Goal: Task Accomplishment & Management: Complete application form

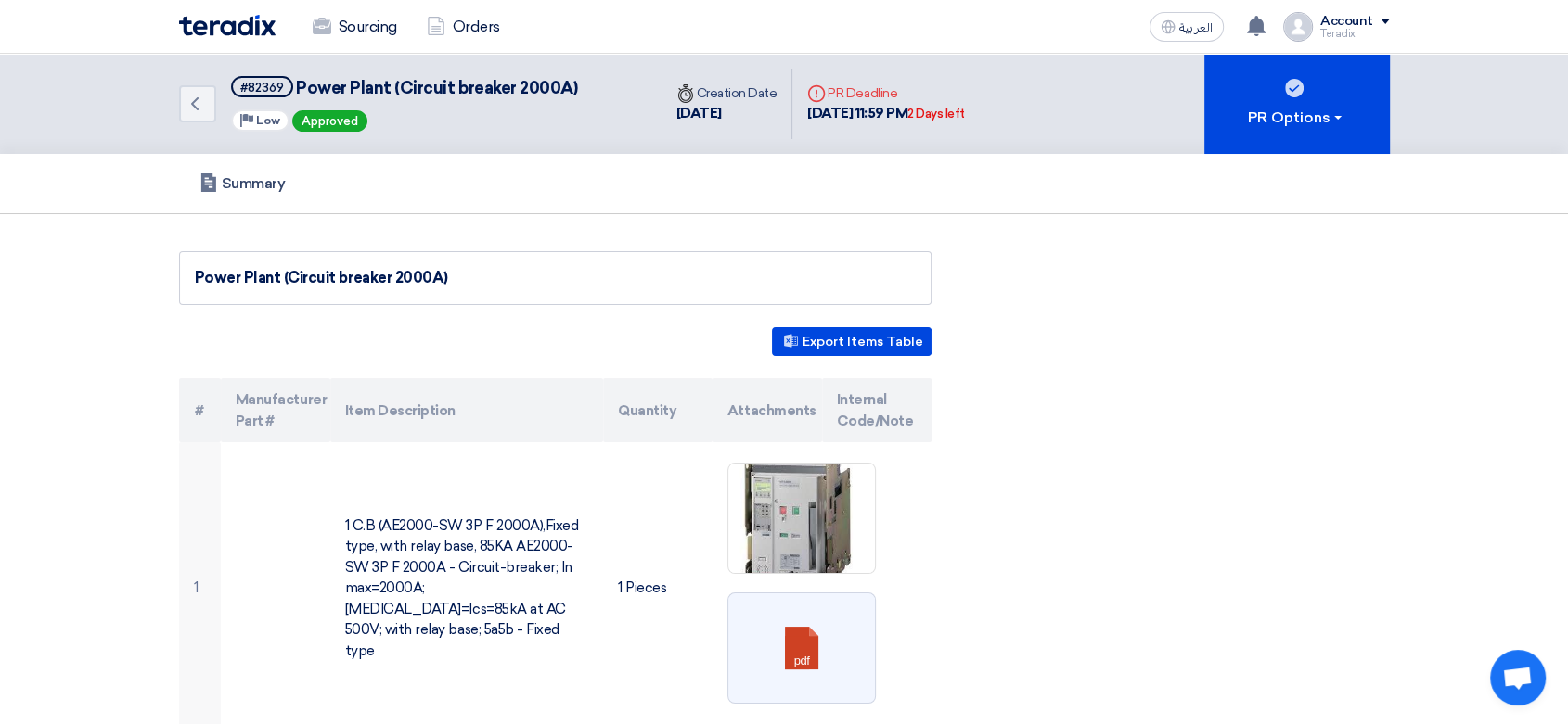
click at [235, 34] on img at bounding box center [227, 25] width 97 height 22
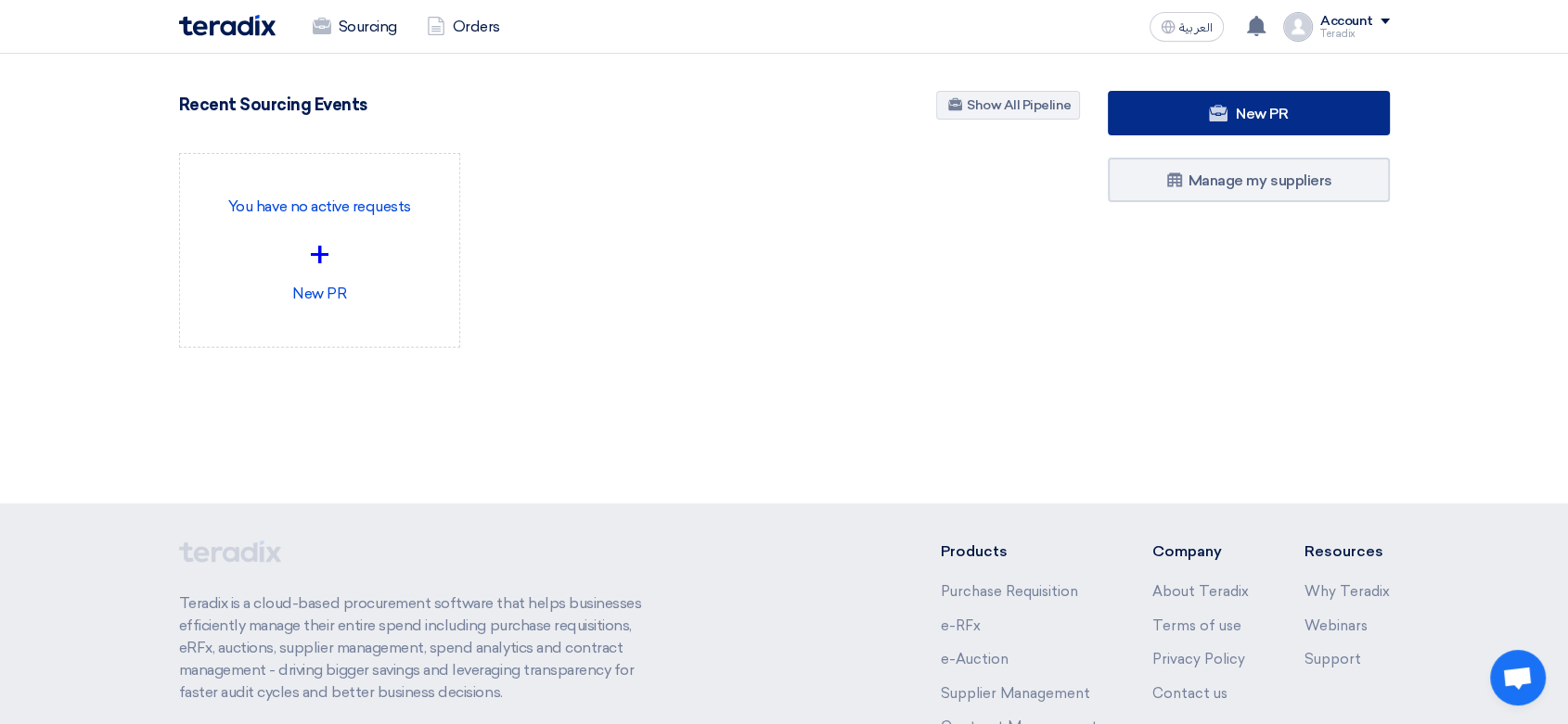
click at [1202, 128] on link "New PR" at bounding box center [1249, 113] width 282 height 44
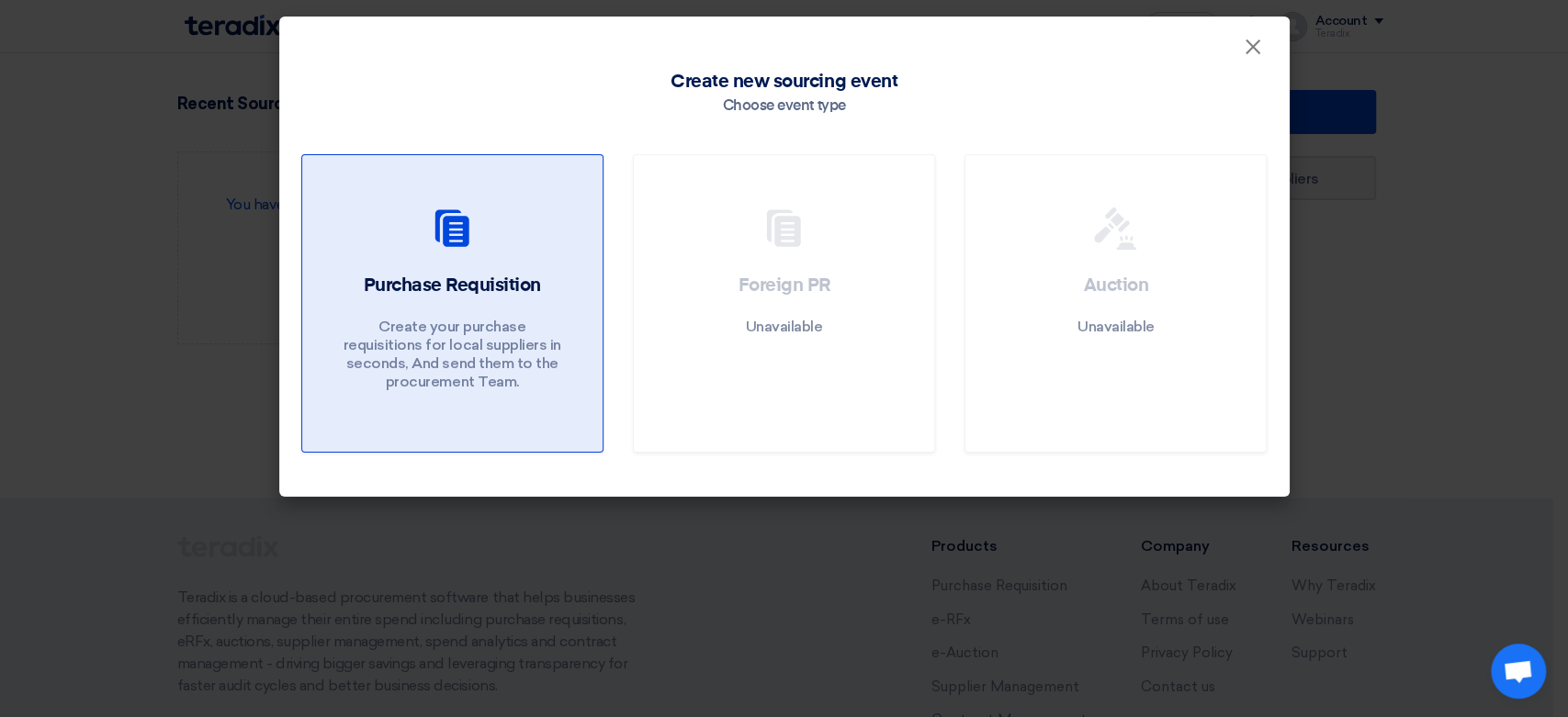
drag, startPoint x: 540, startPoint y: 306, endPoint x: 527, endPoint y: 286, distance: 23.9
click at [540, 306] on div "Purchase Requisition Create your purchase requisitions for local suppliers in s…" at bounding box center [452, 336] width 256 height 127
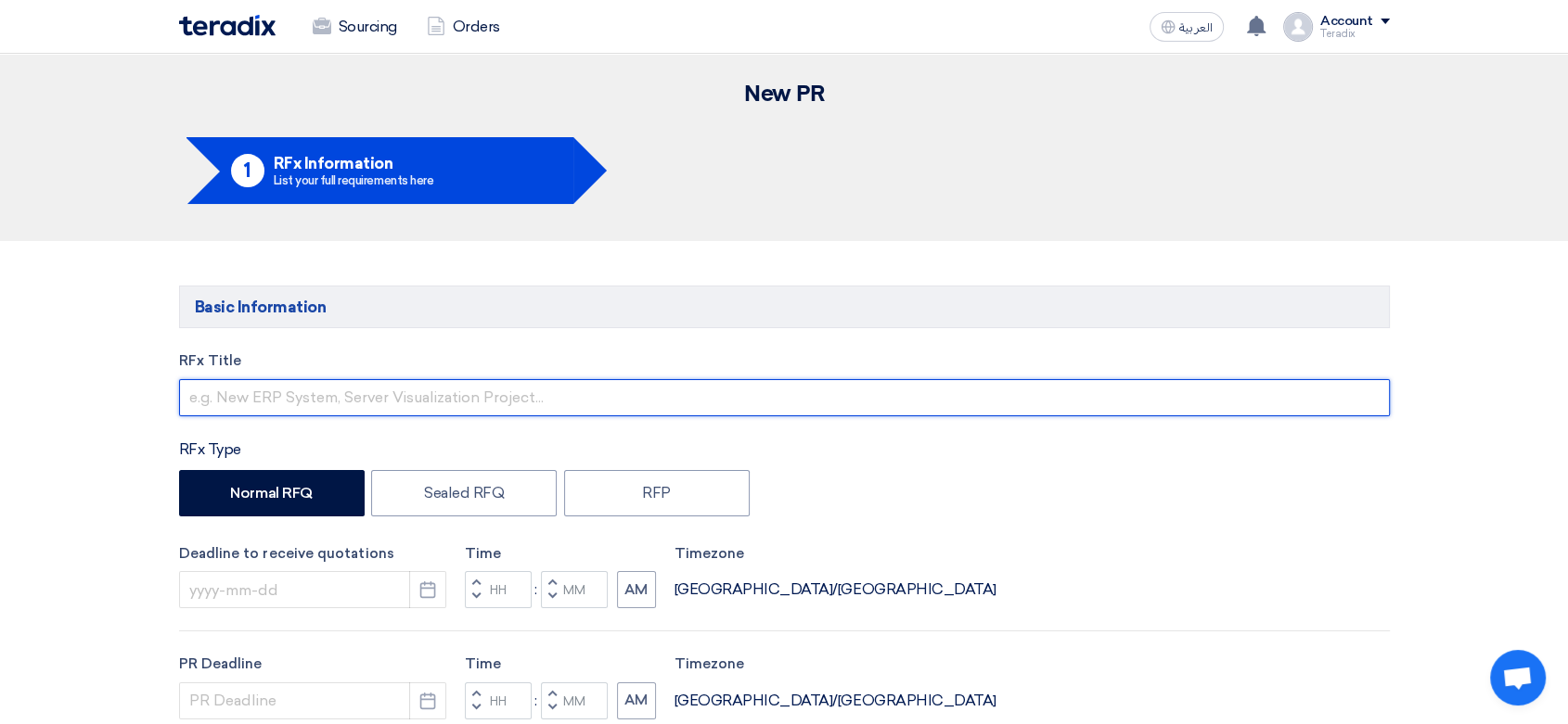
click at [530, 384] on input "text" at bounding box center [784, 398] width 1211 height 38
paste input "B-S-1505 - CEER Automotive Supplier Park - Glass Partition"
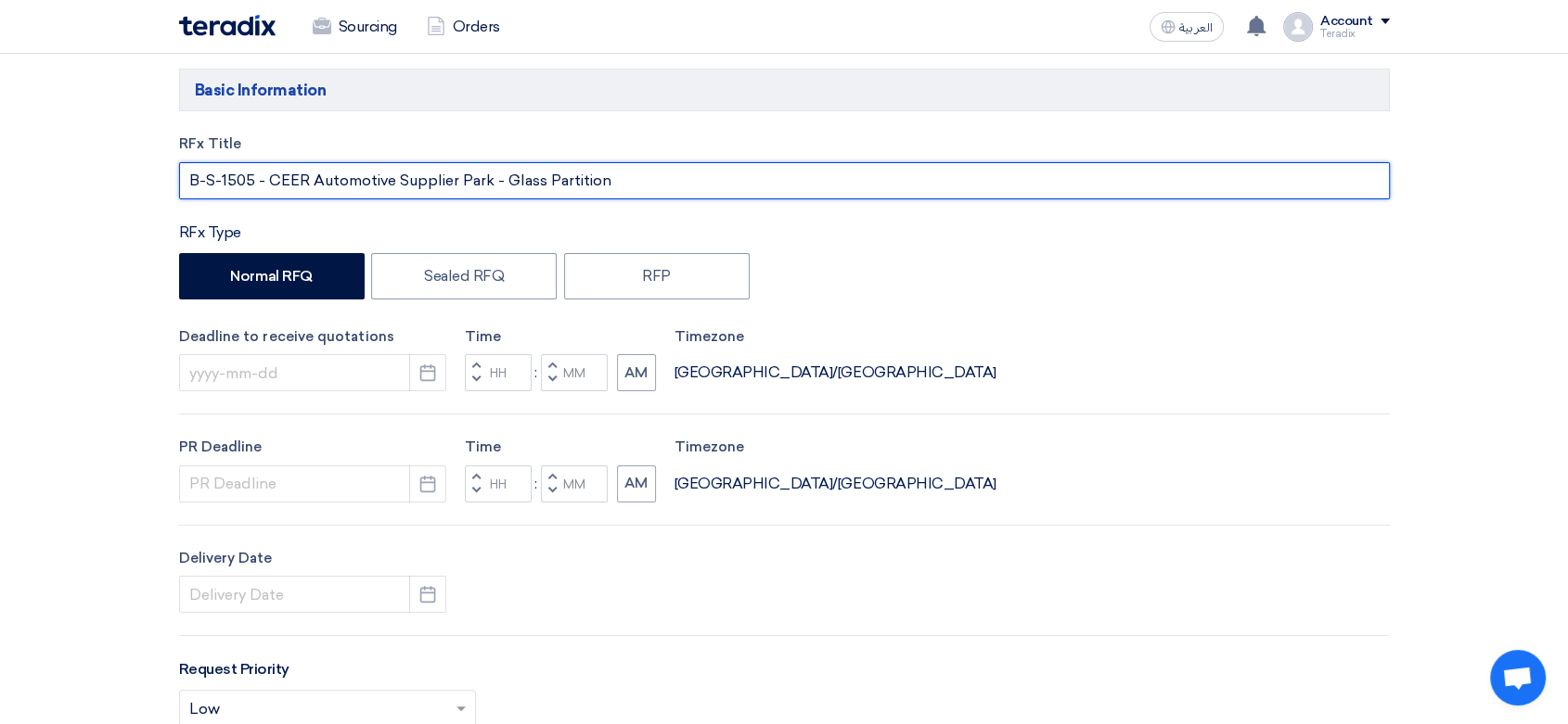
scroll to position [309, 0]
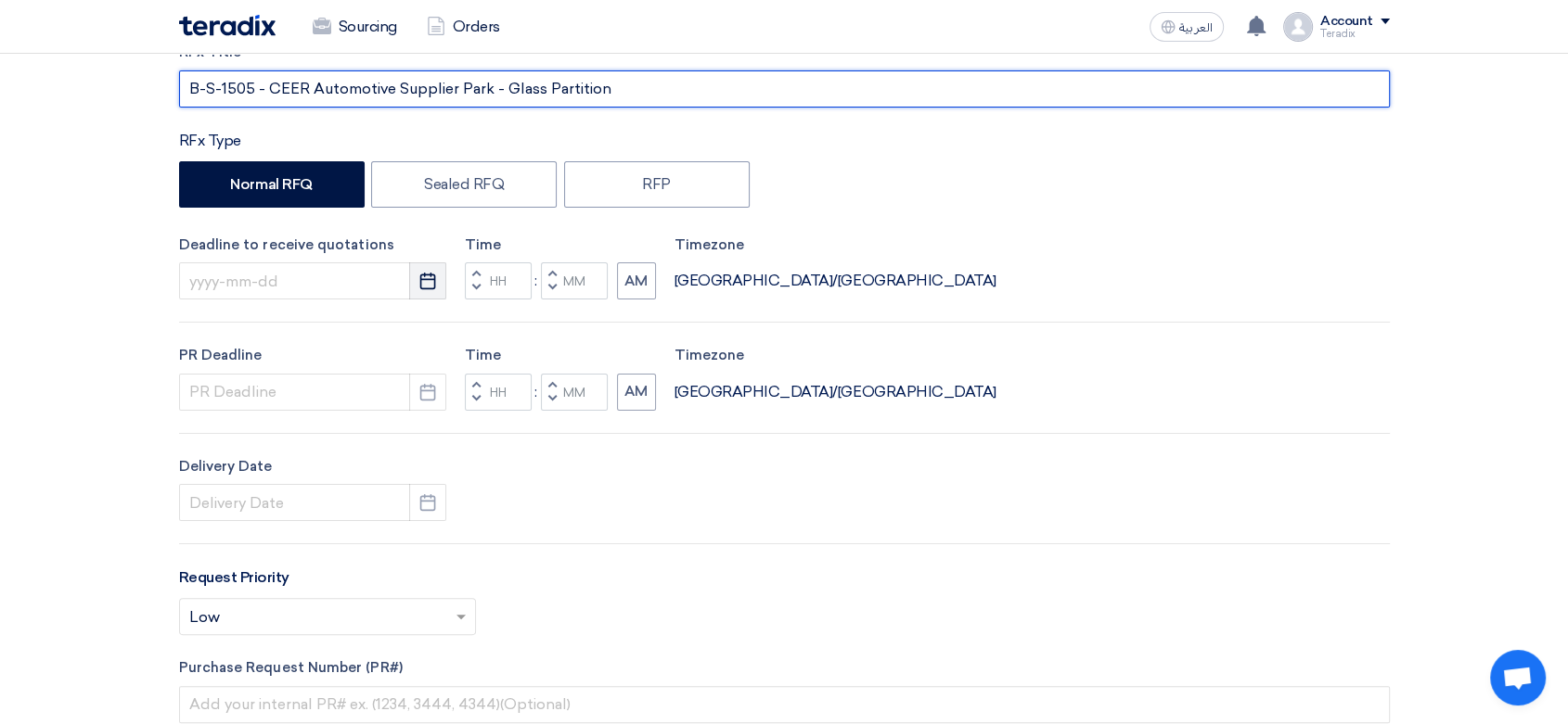
type input "B-S-1505 - CEER Automotive Supplier Park - Glass Partition"
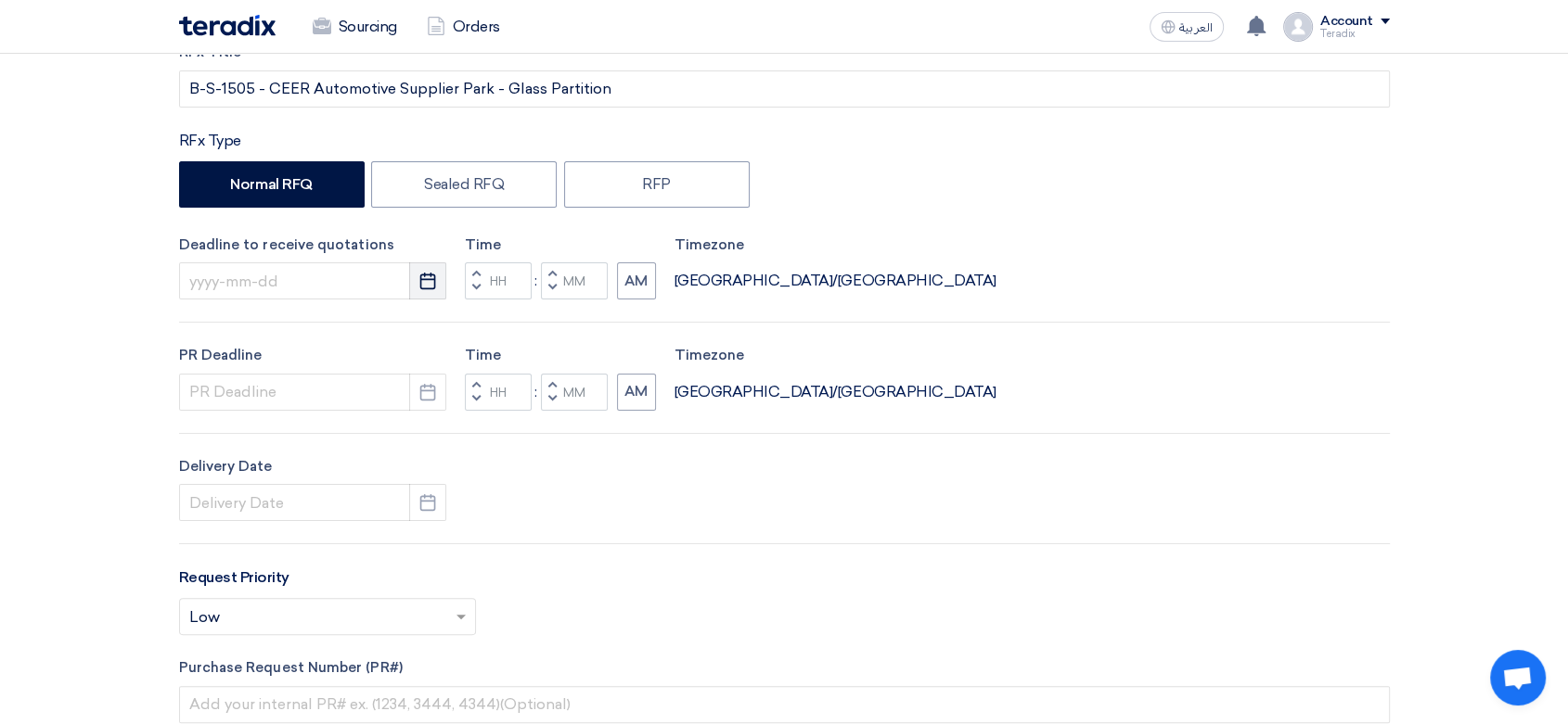
click at [441, 279] on button "Pick a date" at bounding box center [428, 281] width 38 height 38
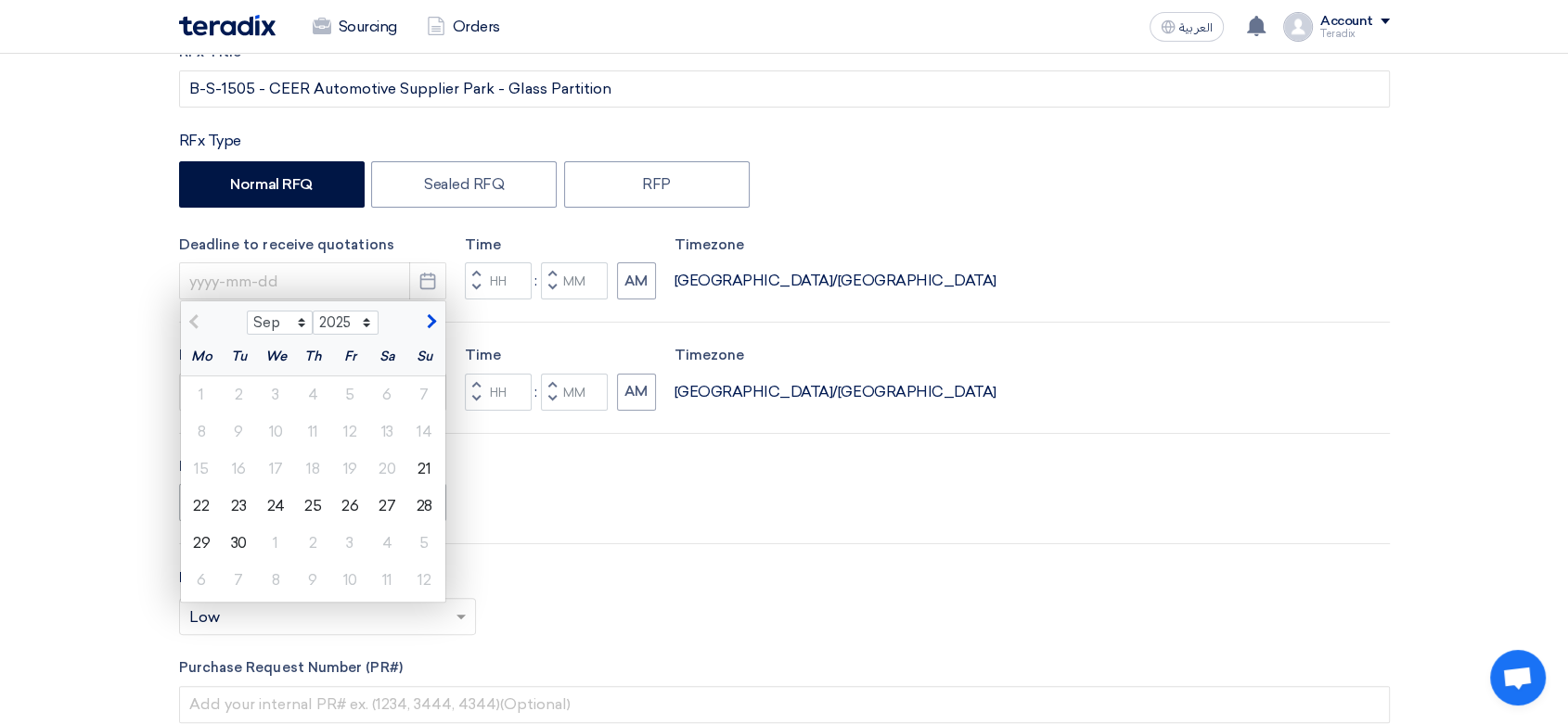
drag, startPoint x: 241, startPoint y: 518, endPoint x: 256, endPoint y: 509, distance: 17.5
click at [248, 511] on div "23" at bounding box center [238, 506] width 38 height 38
type input "[DATE]"
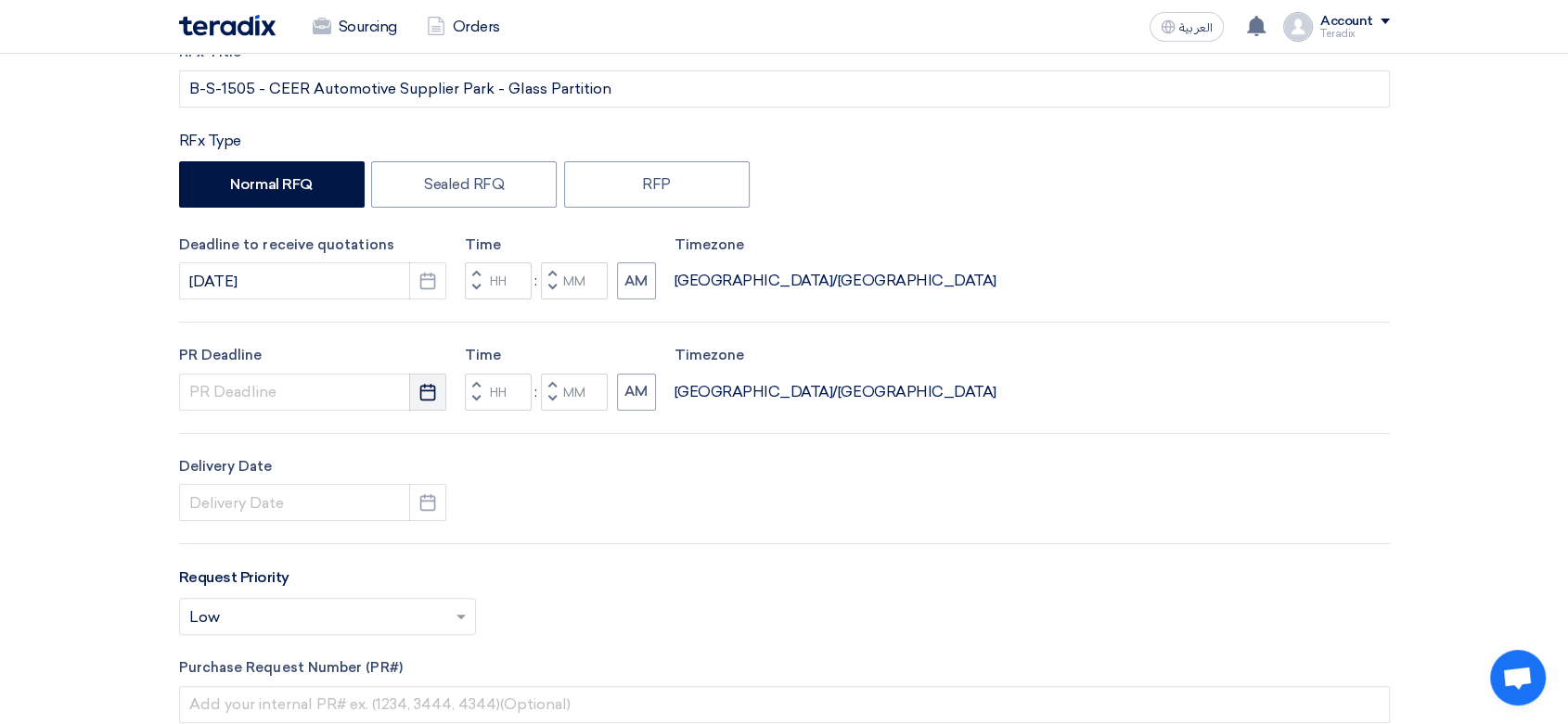
drag, startPoint x: 424, startPoint y: 400, endPoint x: 418, endPoint y: 408, distance: 10.0
click at [425, 400] on icon "Pick a date" at bounding box center [428, 392] width 19 height 19
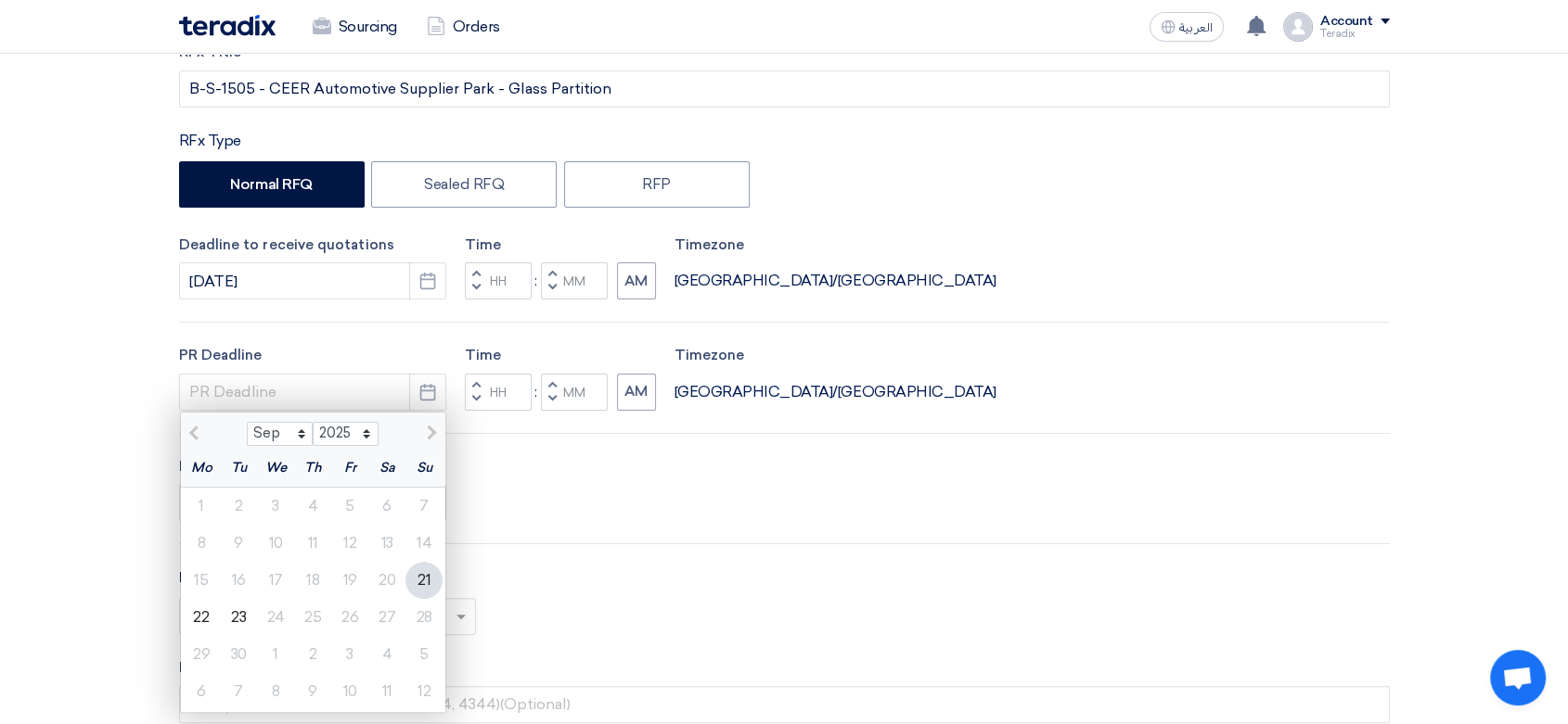
drag, startPoint x: 244, startPoint y: 611, endPoint x: 347, endPoint y: 557, distance: 116.3
click at [247, 608] on div "23" at bounding box center [238, 618] width 38 height 38
type input "[DATE]"
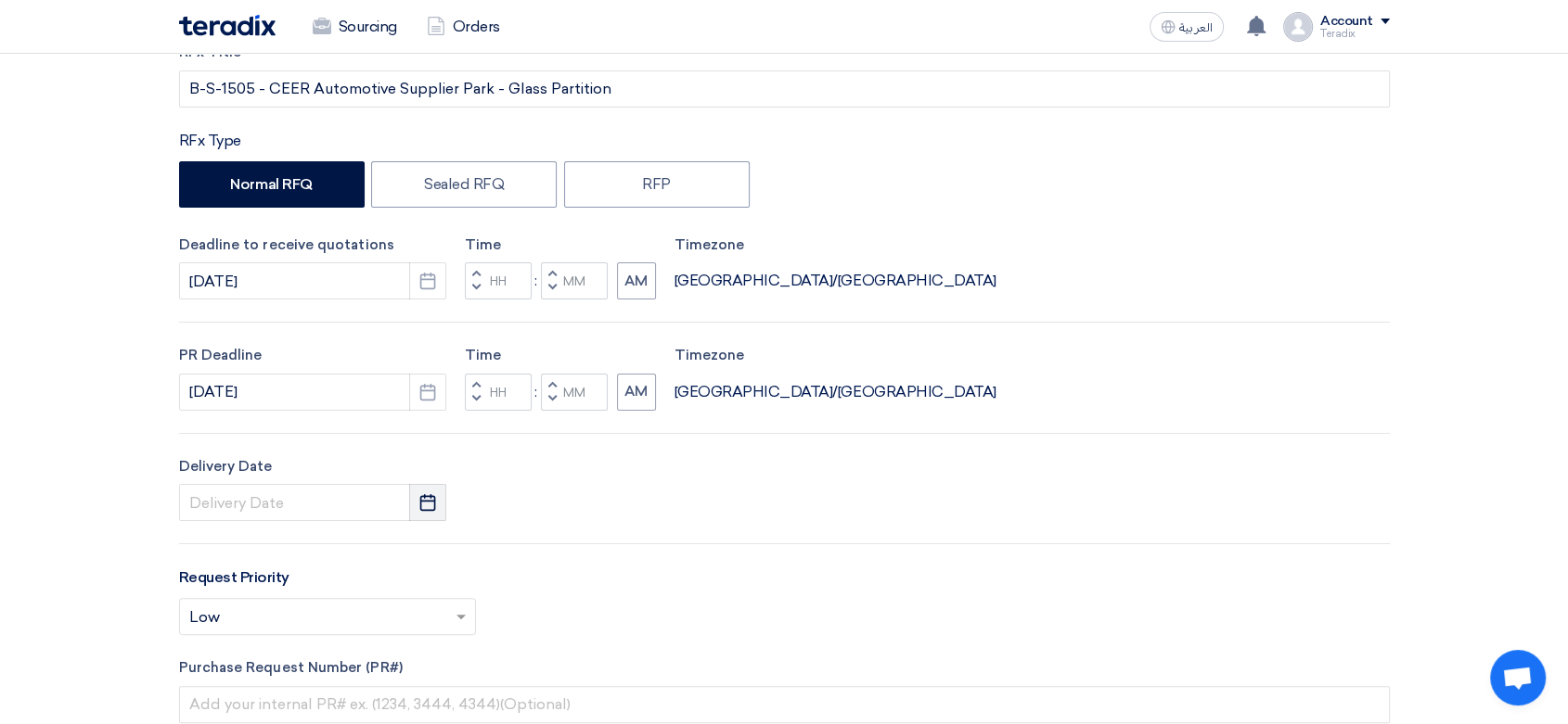
click at [422, 506] on icon "Pick a date" at bounding box center [428, 503] width 19 height 19
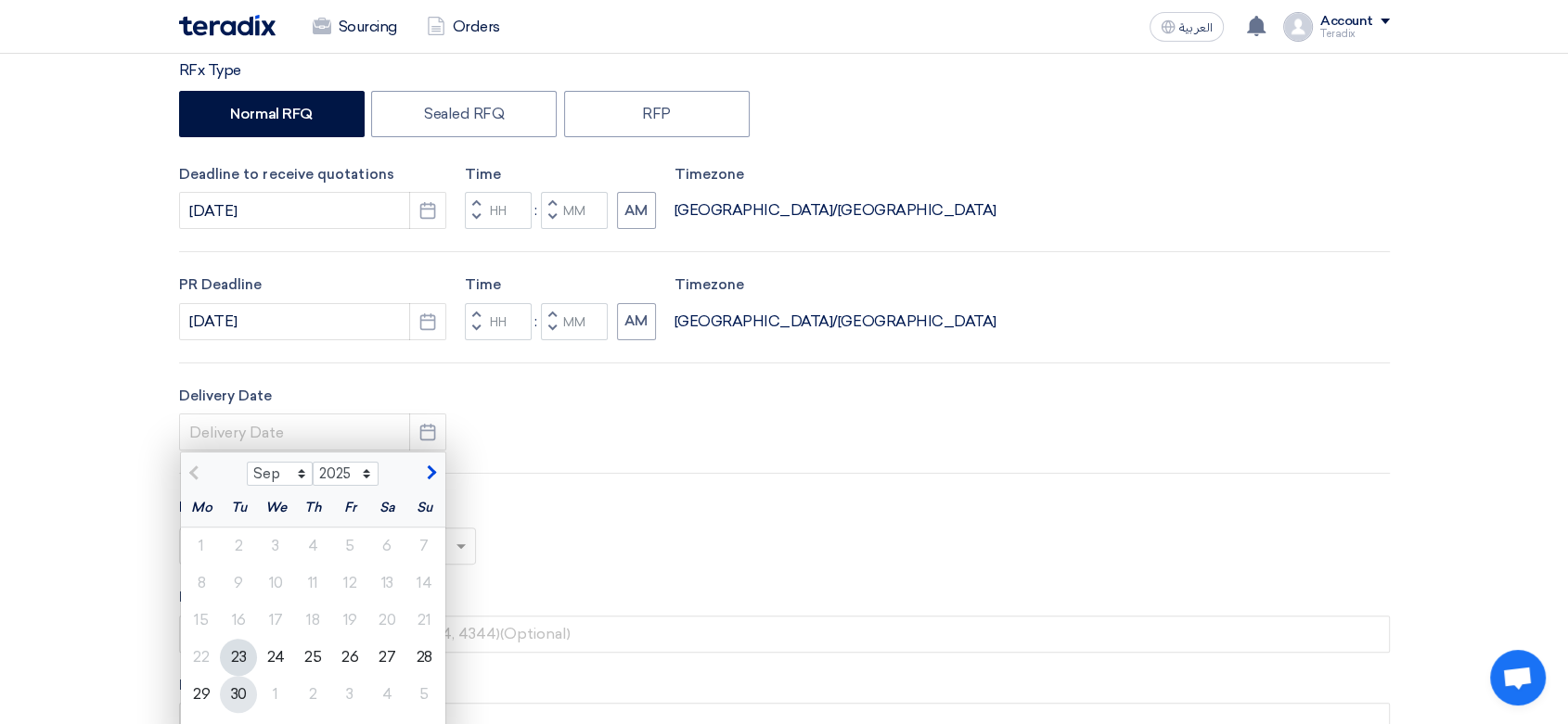
scroll to position [412, 0]
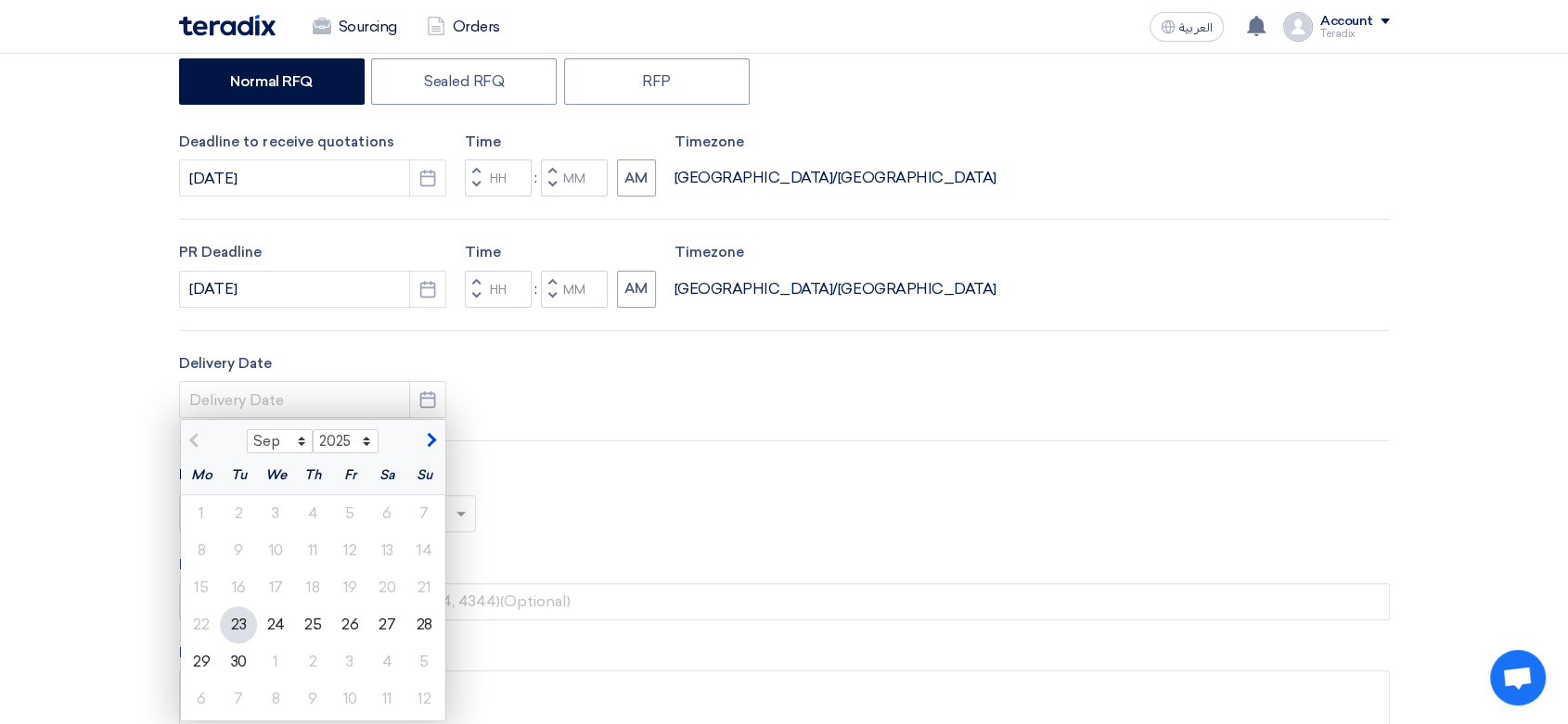
click at [251, 625] on div "23" at bounding box center [238, 626] width 38 height 38
type input "[DATE]"
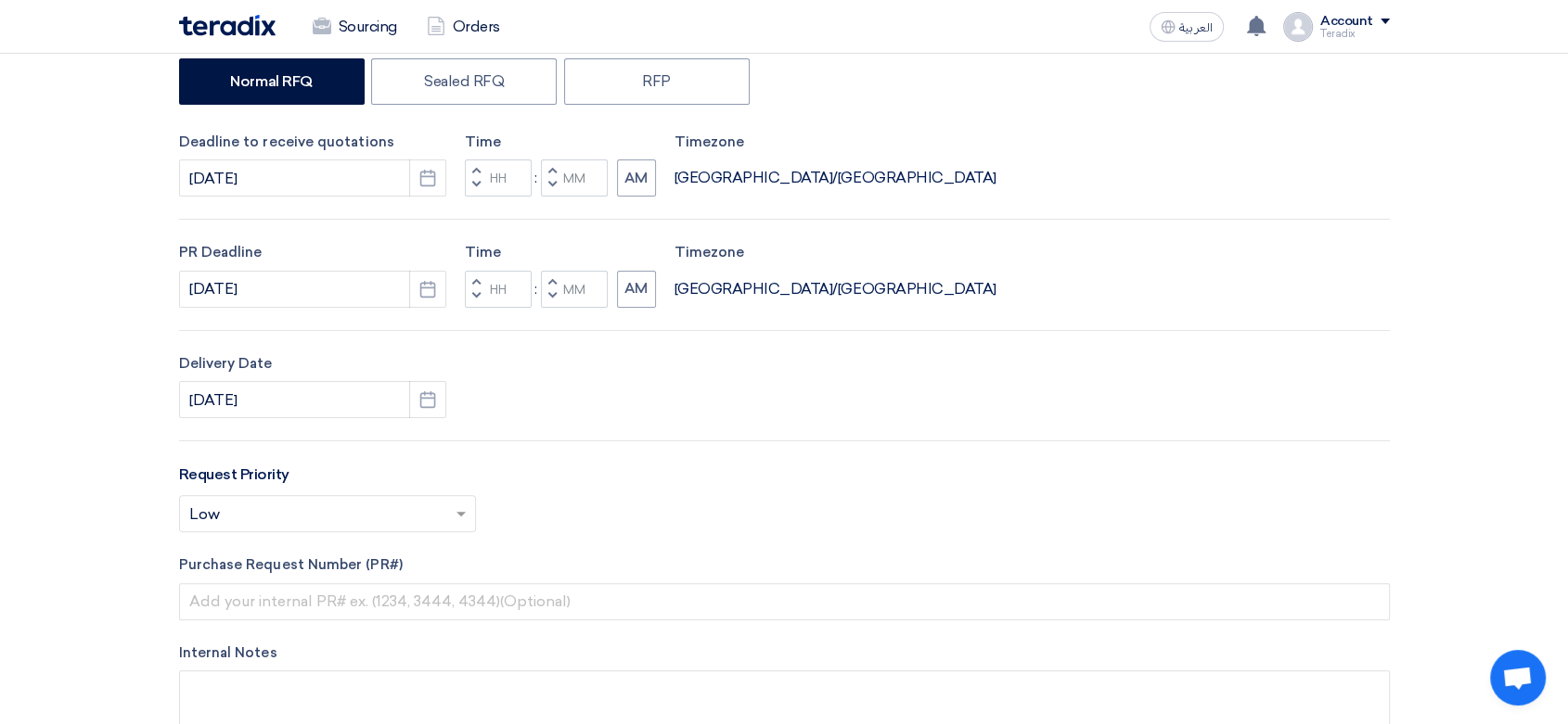
click at [555, 187] on button "Decrement minutes" at bounding box center [553, 186] width 23 height 23
type input "11"
type input "59"
click at [545, 303] on button "Decrement minutes" at bounding box center [553, 296] width 23 height 23
type input "11"
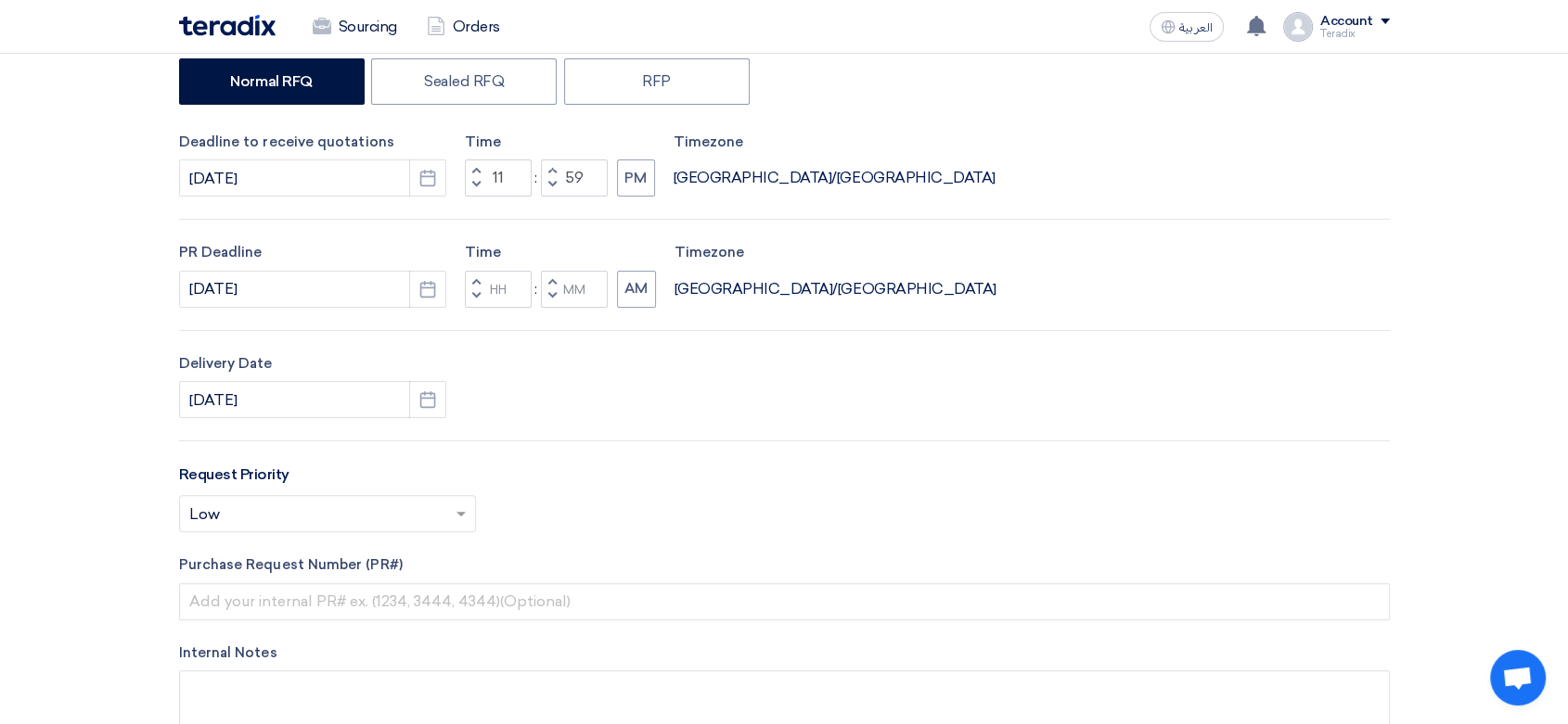
type input "59"
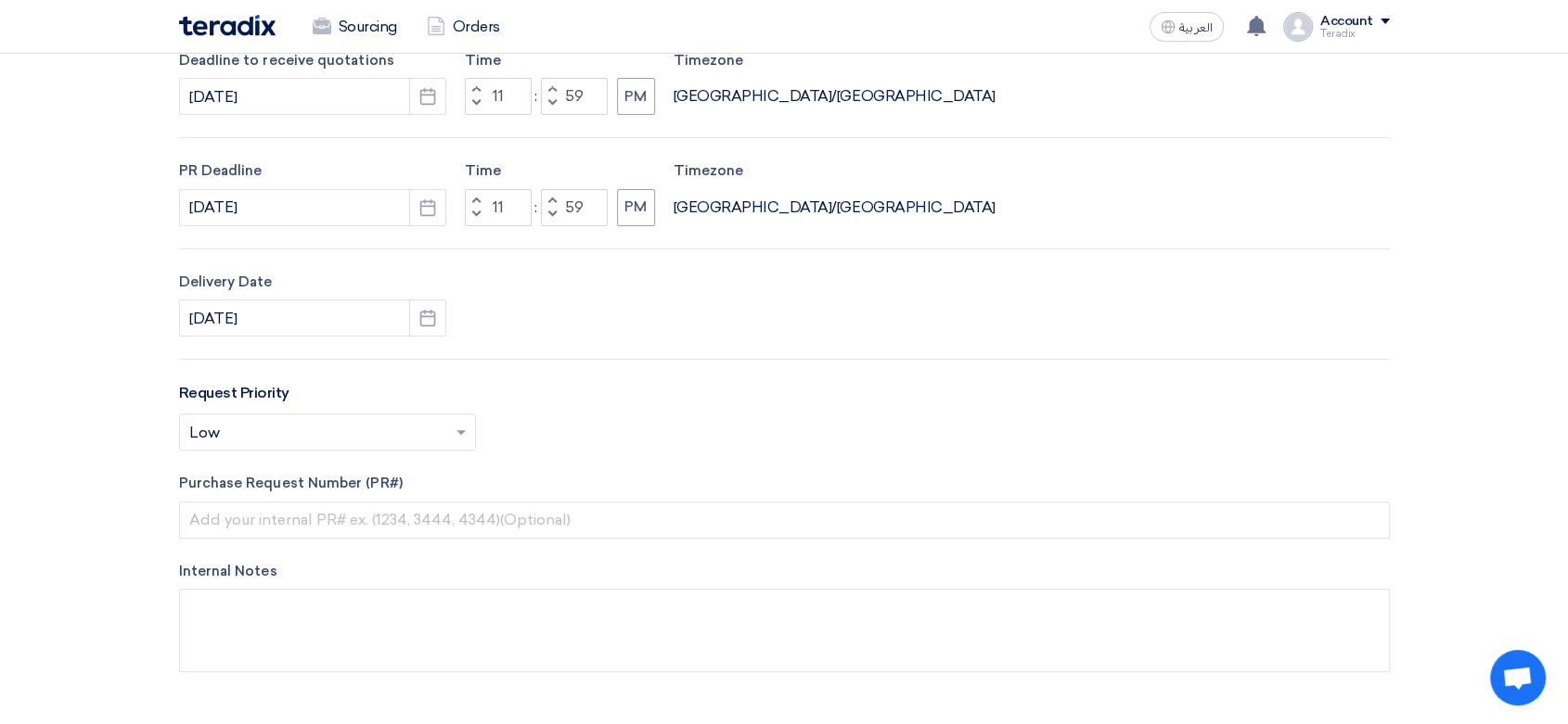
scroll to position [618, 0]
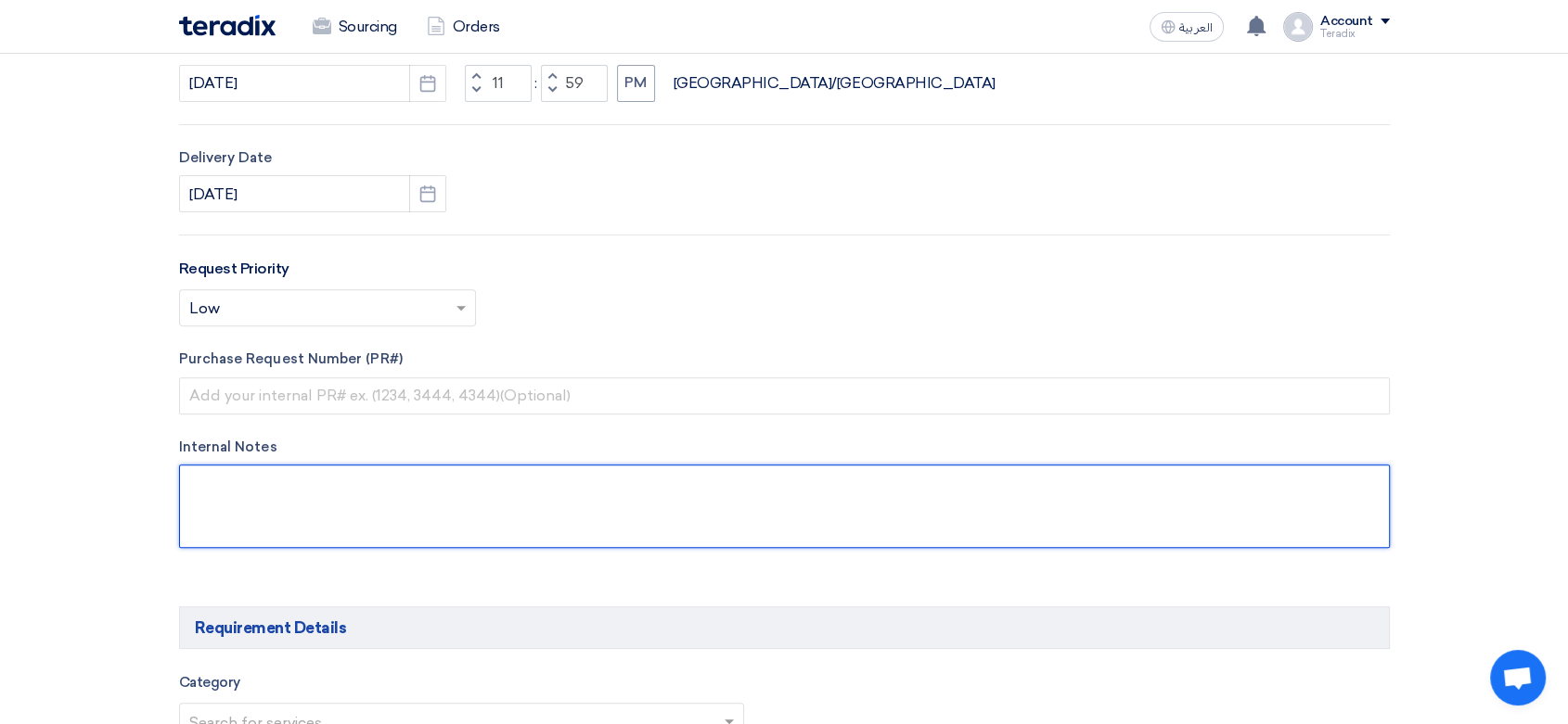
click at [483, 534] on textarea at bounding box center [784, 505] width 1211 height 83
paste textarea "[PERSON_NAME] ENGINEER – PROCUREMENT & MATERIALS E [PERSON_NAME][EMAIL_ADDRESS]…"
click at [319, 481] on textarea at bounding box center [784, 505] width 1211 height 83
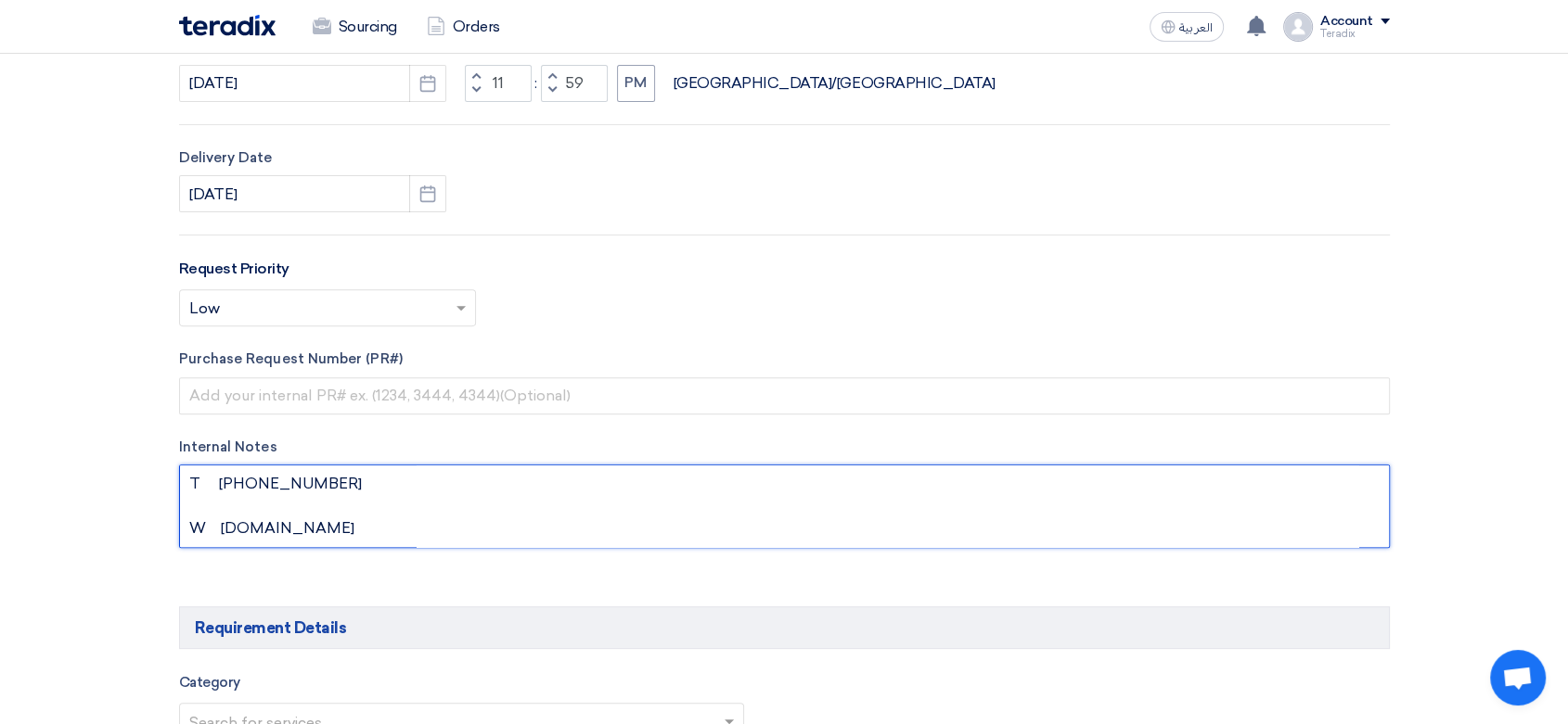
click at [318, 482] on textarea at bounding box center [784, 505] width 1211 height 83
click at [284, 519] on textarea at bounding box center [784, 505] width 1211 height 83
click at [267, 526] on textarea at bounding box center [784, 505] width 1211 height 83
click at [267, 528] on textarea at bounding box center [784, 505] width 1211 height 83
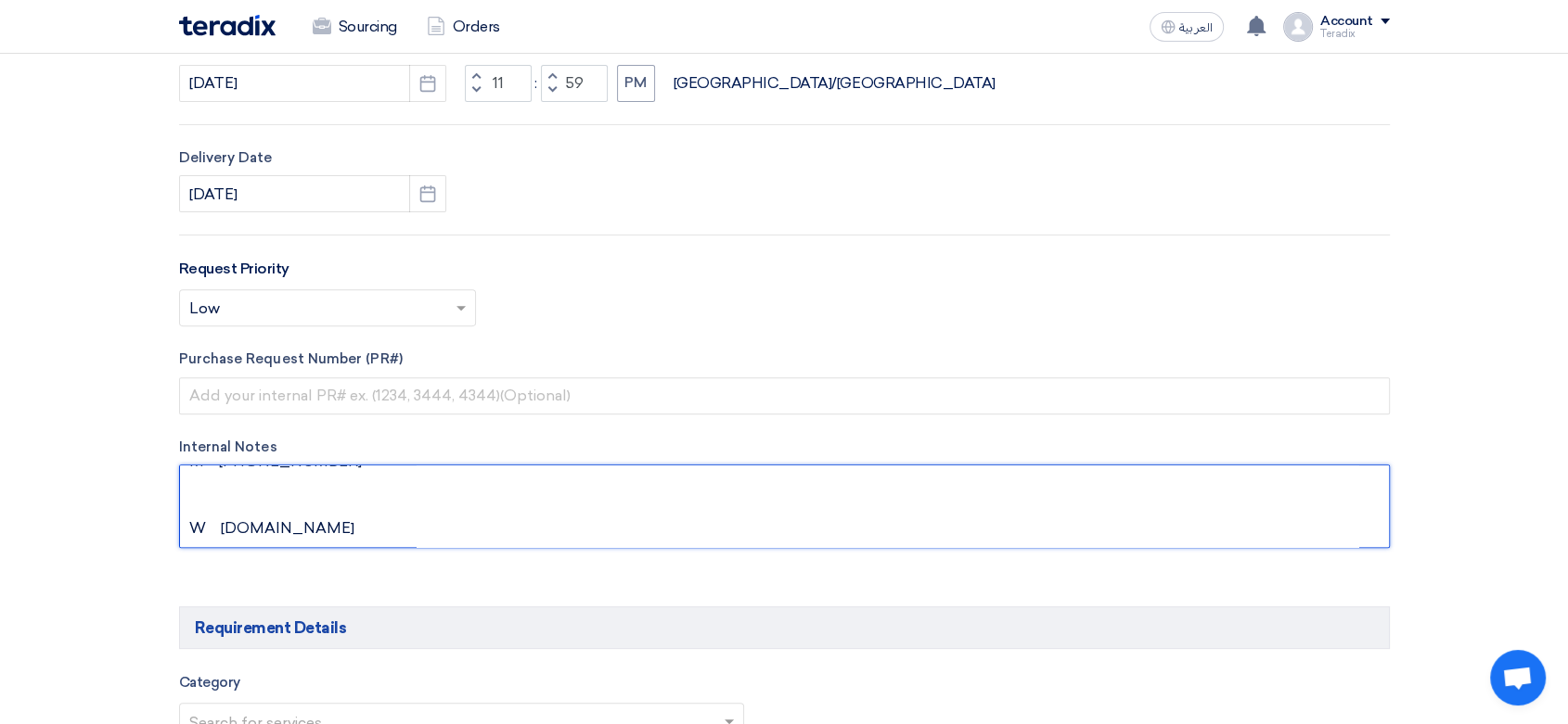
click at [267, 528] on textarea at bounding box center [784, 505] width 1211 height 83
click at [267, 529] on textarea at bounding box center [784, 505] width 1211 height 83
click at [260, 528] on textarea at bounding box center [784, 505] width 1211 height 83
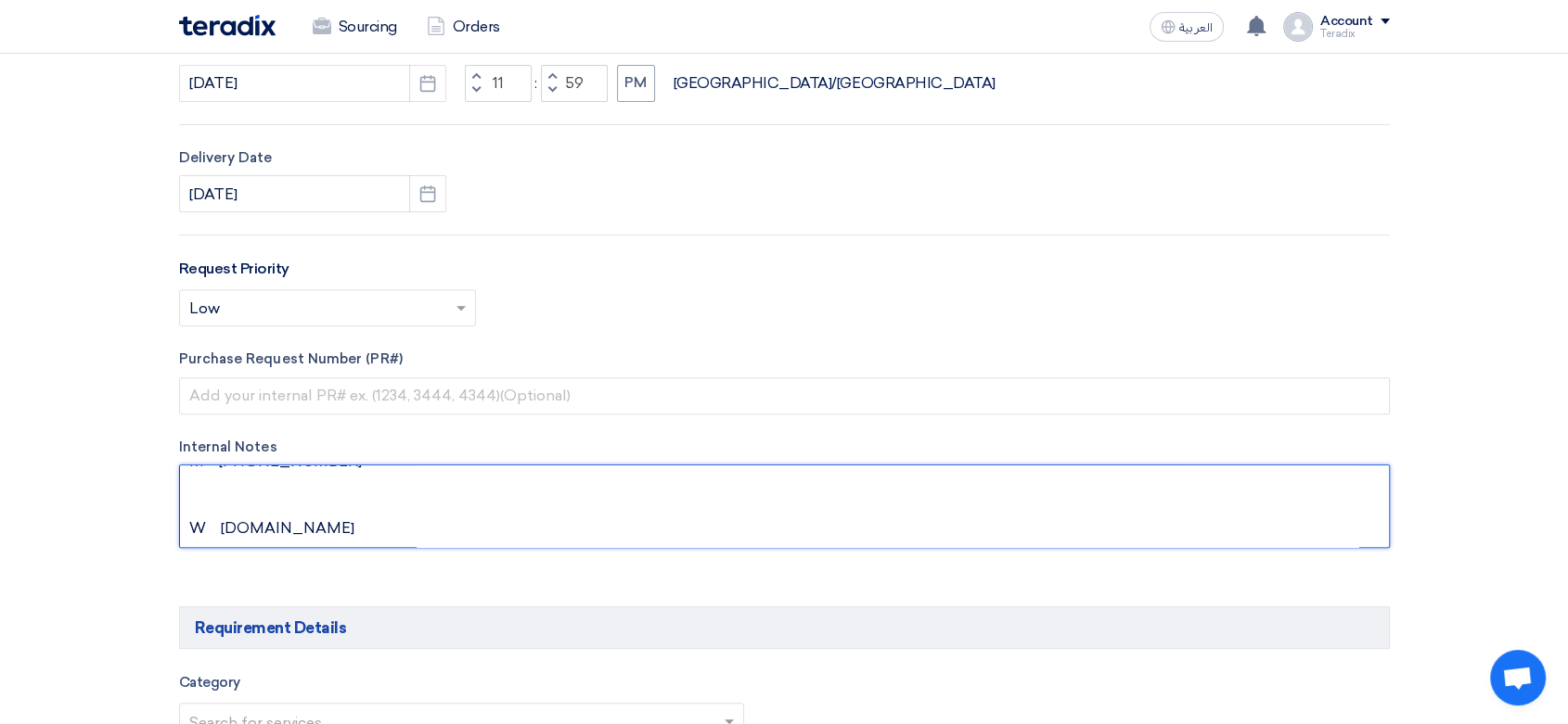
click at [255, 528] on textarea at bounding box center [784, 505] width 1211 height 83
click at [257, 525] on textarea at bounding box center [784, 505] width 1211 height 83
click at [297, 523] on textarea at bounding box center [784, 505] width 1211 height 83
click at [206, 513] on textarea at bounding box center [784, 505] width 1211 height 83
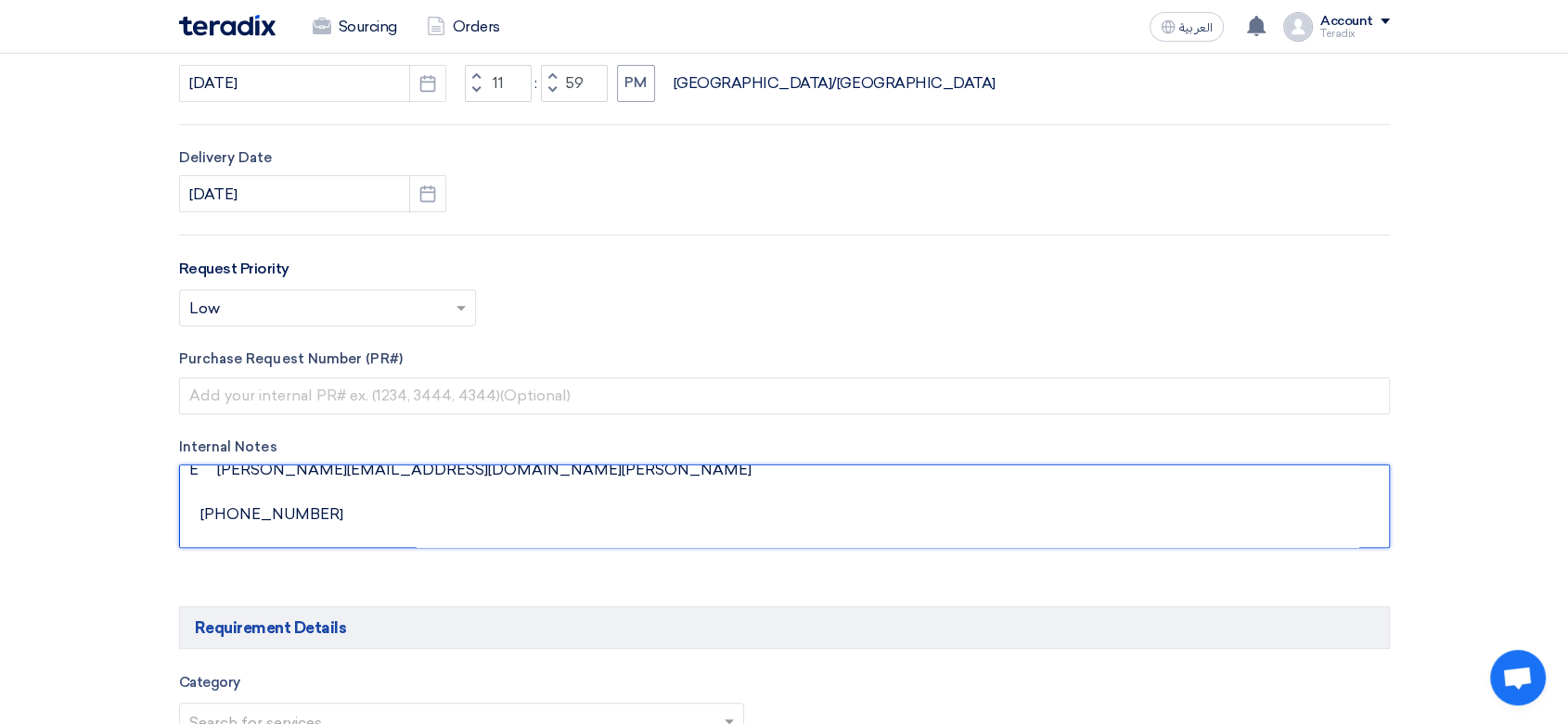
click at [206, 478] on textarea at bounding box center [784, 505] width 1211 height 83
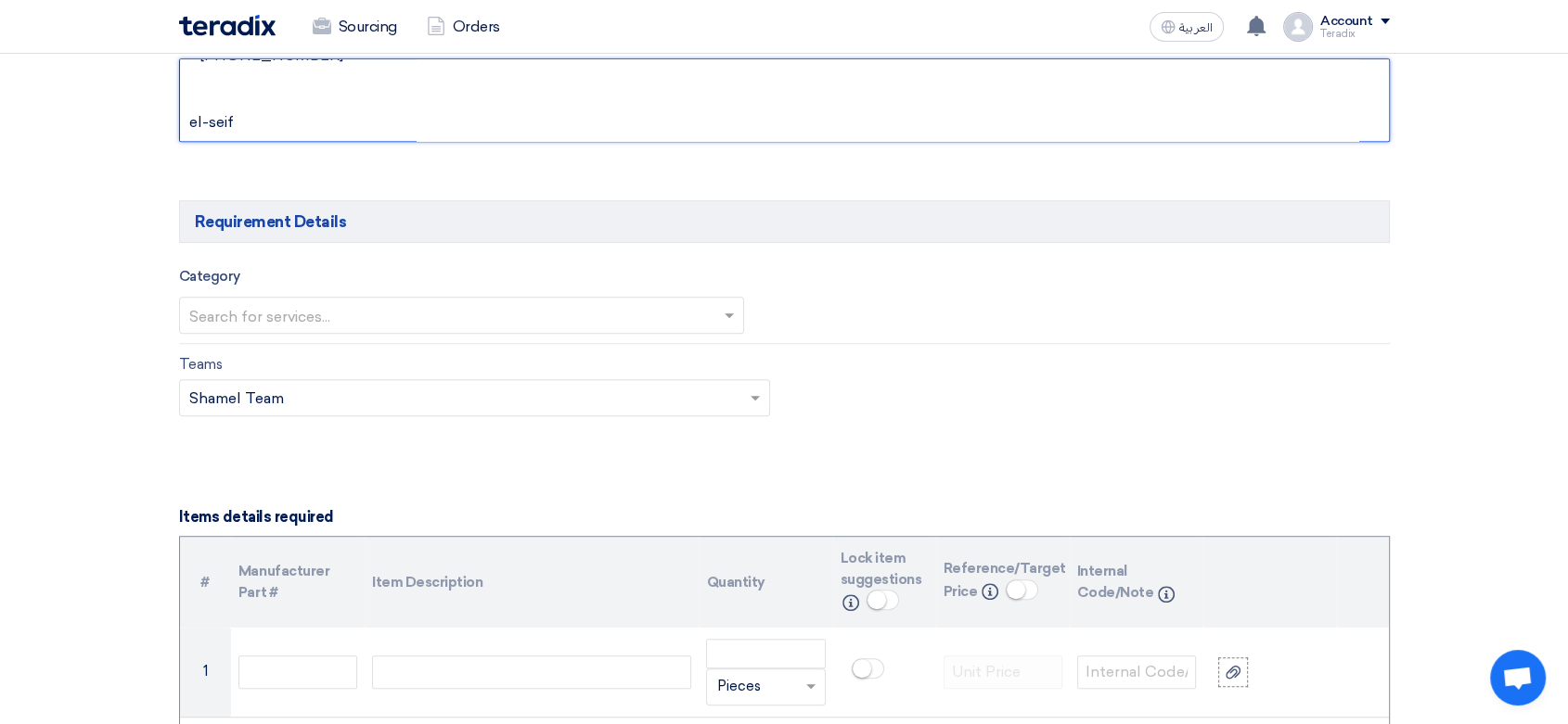
scroll to position [1031, 0]
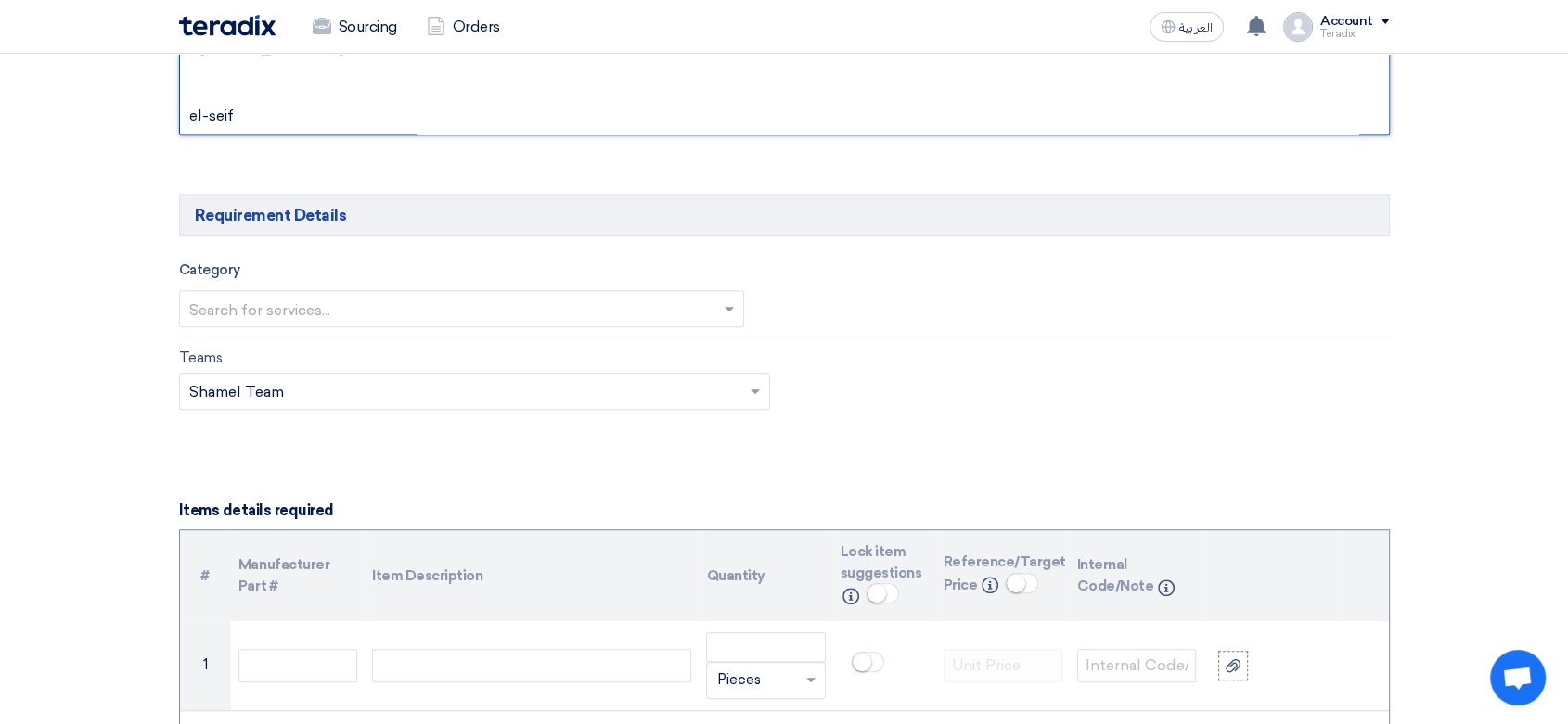
type textarea "[PERSON_NAME] ENGINEER – PROCUREMENT & MATERIALS [PERSON_NAME][EMAIL_ADDRESS][D…"
click at [375, 302] on input "text" at bounding box center [453, 309] width 527 height 31
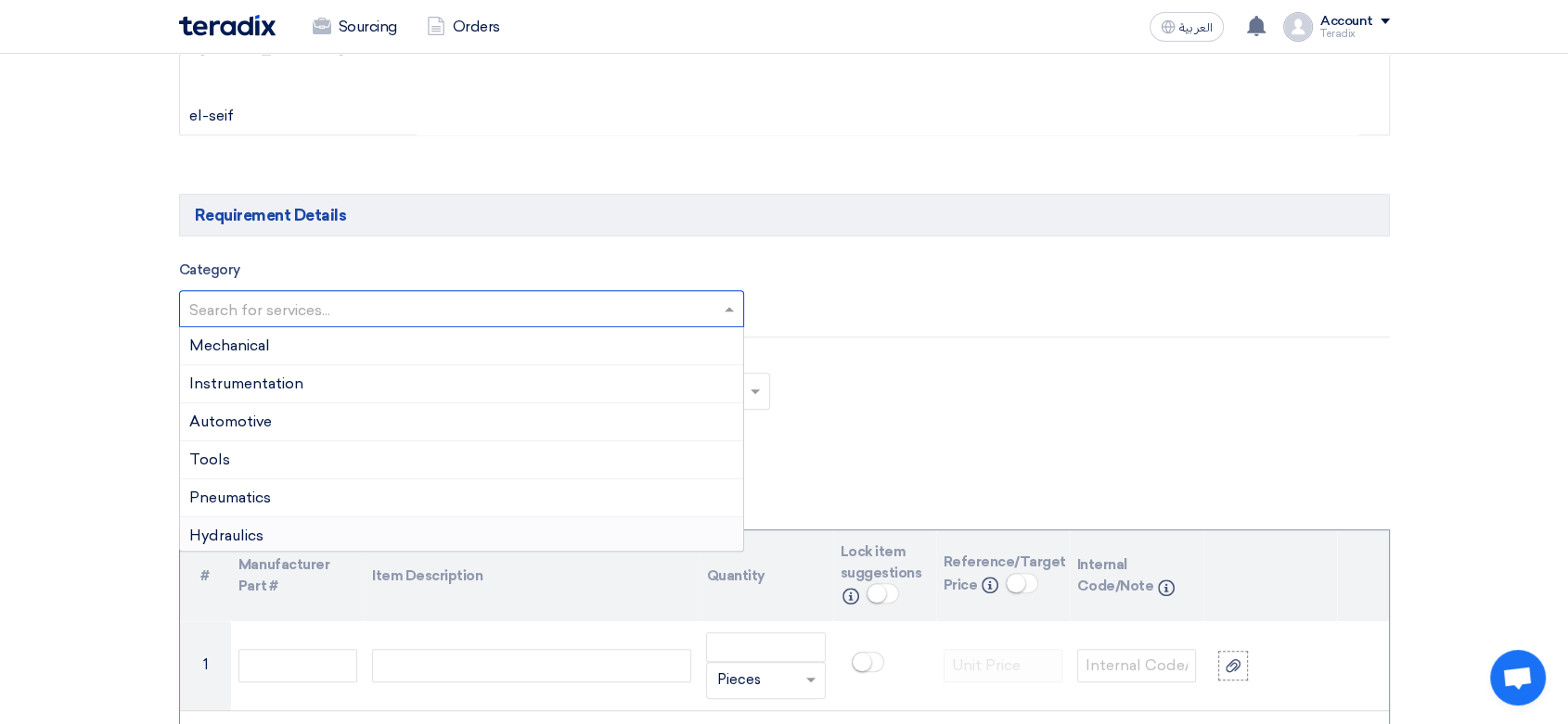
scroll to position [421, 0]
click at [307, 425] on div "General Items" at bounding box center [462, 419] width 564 height 38
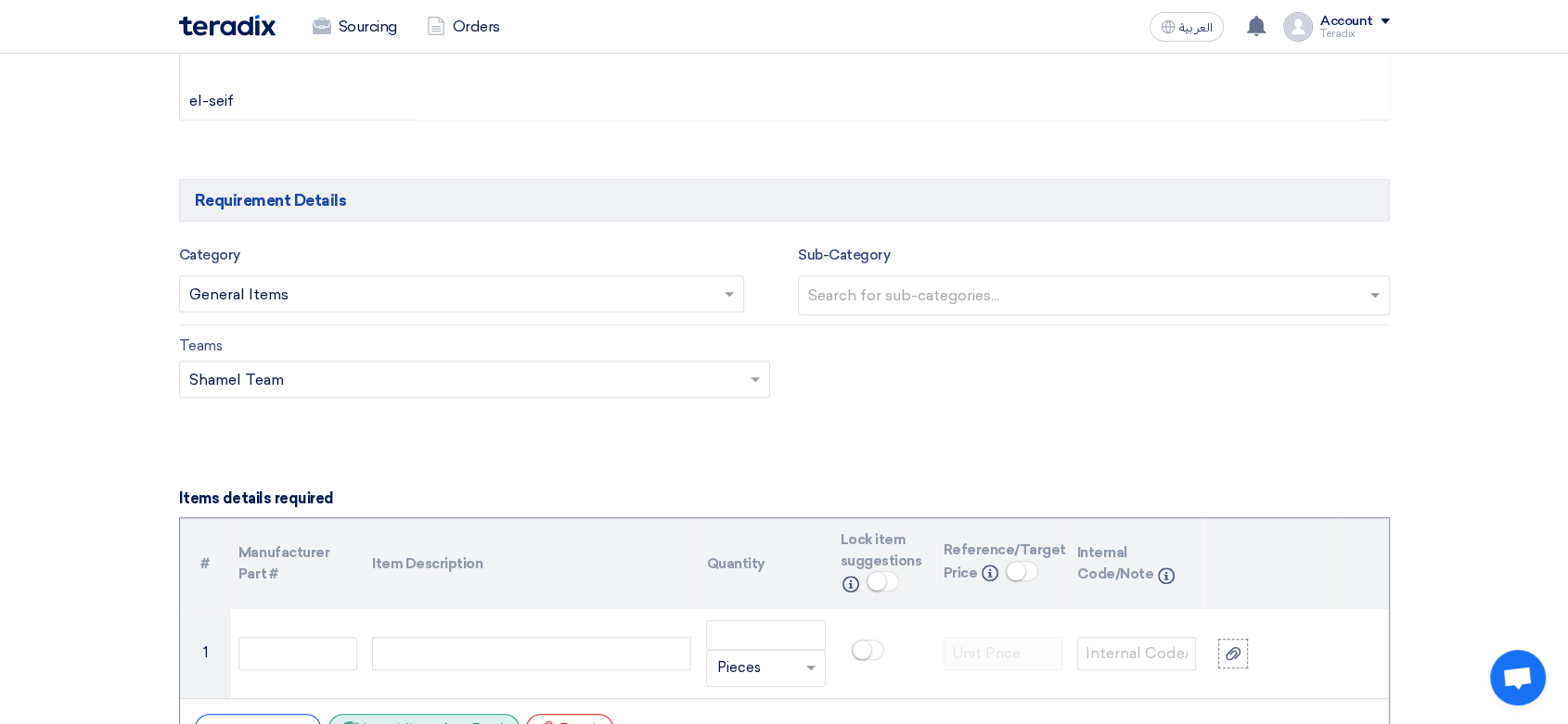
scroll to position [1339, 0]
